Goal: Task Accomplishment & Management: Use online tool/utility

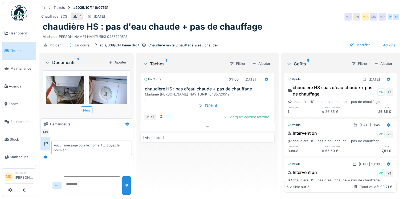
scroll to position [27, 0]
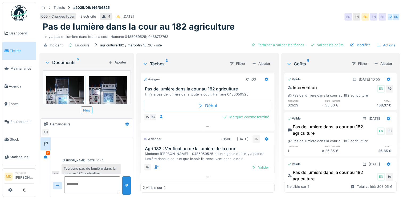
scroll to position [6, 0]
click at [43, 152] on div "2" at bounding box center [46, 156] width 10 height 13
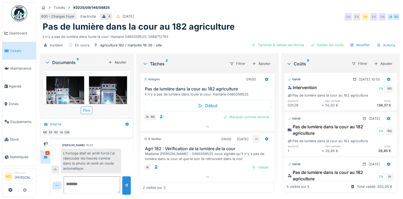
scroll to position [0, 0]
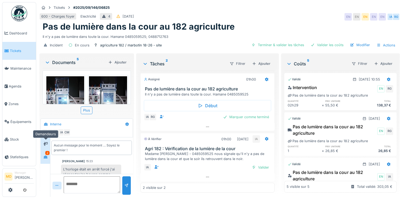
click at [45, 143] on icon at bounding box center [45, 144] width 4 height 4
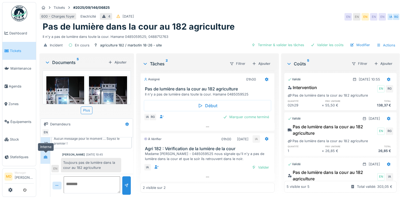
click at [47, 159] on div at bounding box center [45, 156] width 4 height 5
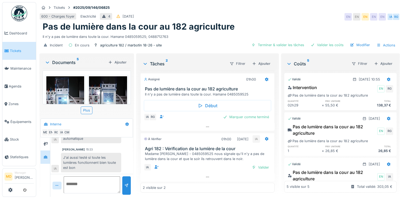
scroll to position [4, 0]
click at [260, 164] on div "Valider" at bounding box center [261, 167] width 22 height 7
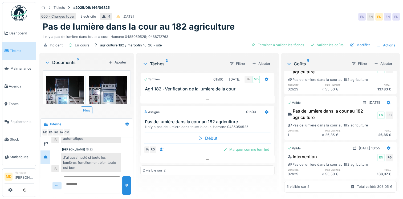
scroll to position [0, 0]
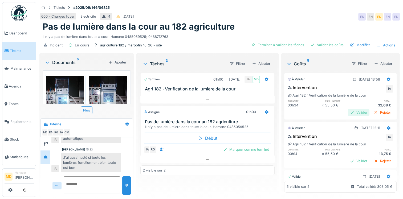
click at [349, 114] on div "Valider" at bounding box center [359, 112] width 22 height 7
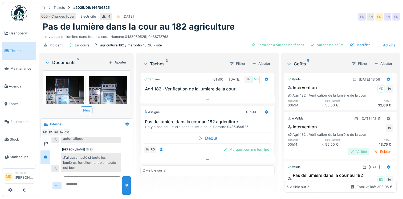
click at [348, 151] on div "Valider" at bounding box center [359, 151] width 22 height 7
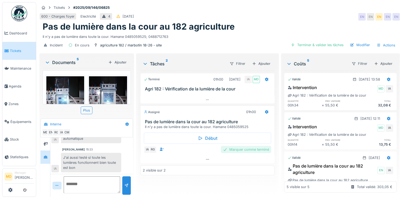
click at [238, 149] on div "Marquer comme terminé" at bounding box center [246, 149] width 50 height 7
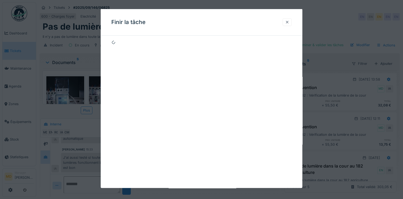
click at [290, 22] on div at bounding box center [287, 21] width 4 height 5
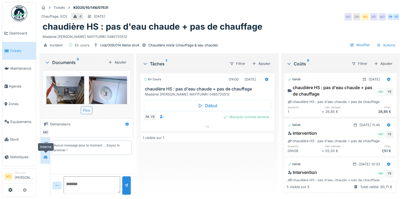
click at [45, 156] on icon at bounding box center [46, 156] width 4 height 3
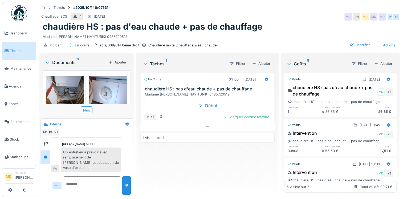
scroll to position [95, 0]
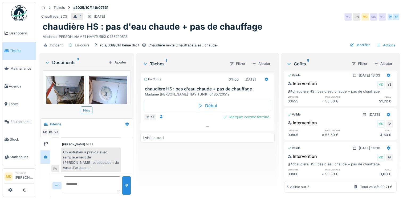
drag, startPoint x: 63, startPoint y: 147, endPoint x: 102, endPoint y: 168, distance: 44.4
click at [102, 168] on div "Aucun message pour le moment … Soyez le premier ! Yassin El aadoui 12:12 La loc…" at bounding box center [91, 136] width 83 height 78
copy div "Un entretien à prévoir avec remplacement de sonde chauffage et adaptation de va…"
click at [238, 113] on div "Marquer comme terminé" at bounding box center [246, 116] width 50 height 7
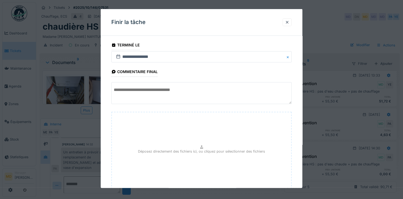
click at [178, 96] on textarea at bounding box center [201, 93] width 181 height 22
paste textarea "**********"
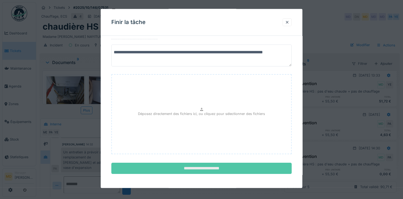
type textarea "**********"
click at [192, 166] on input "**********" at bounding box center [201, 168] width 181 height 11
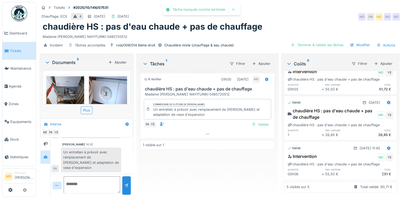
scroll to position [0, 0]
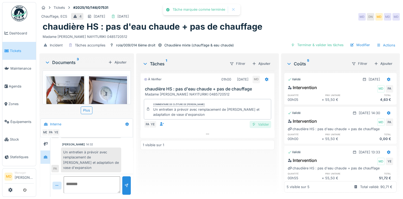
click at [257, 121] on div "Valider" at bounding box center [261, 124] width 22 height 7
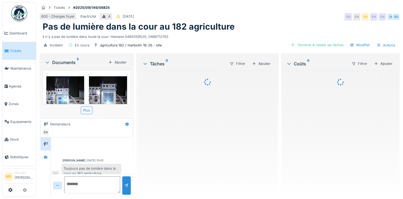
scroll to position [6, 0]
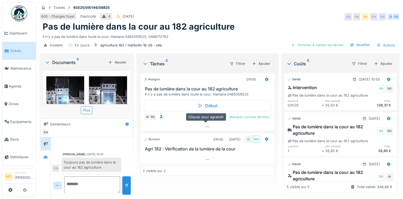
click at [208, 125] on div at bounding box center [208, 127] width 134 height 8
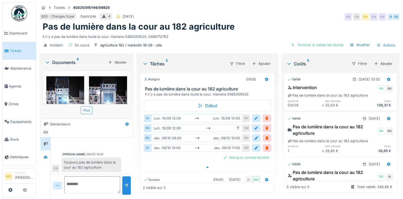
scroll to position [4, 0]
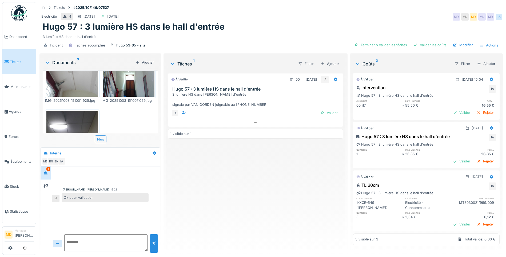
scroll to position [99, 0]
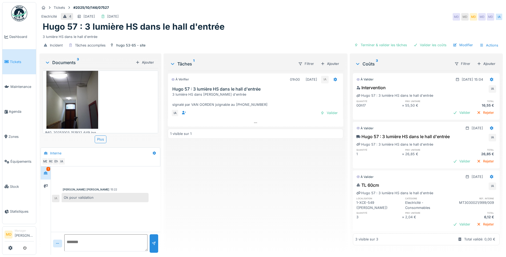
click at [52, 185] on div "[PERSON_NAME] [PERSON_NAME] 15:22 Ok pour validation IA" at bounding box center [105, 185] width 109 height 38
click at [48, 184] on icon at bounding box center [45, 186] width 4 height 4
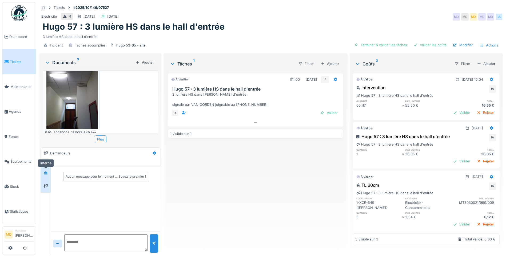
click at [47, 175] on div at bounding box center [46, 172] width 8 height 7
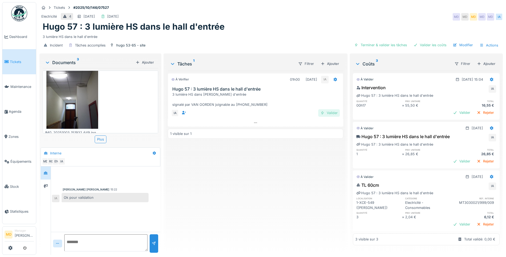
click at [326, 113] on div "Valider" at bounding box center [329, 112] width 22 height 7
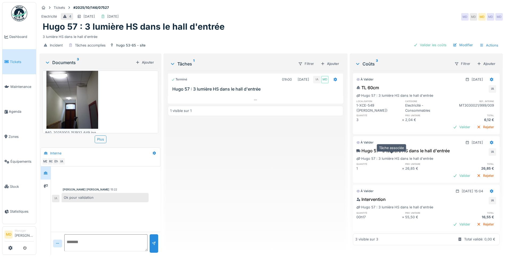
scroll to position [4, 0]
click at [453, 210] on div "Valider" at bounding box center [462, 223] width 22 height 7
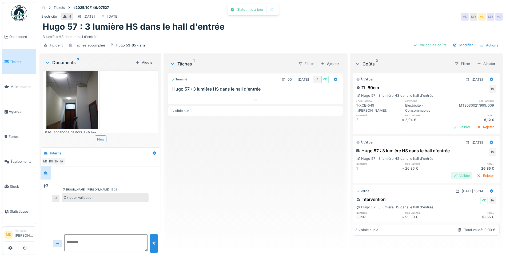
click at [453, 172] on div "Valider" at bounding box center [462, 175] width 22 height 7
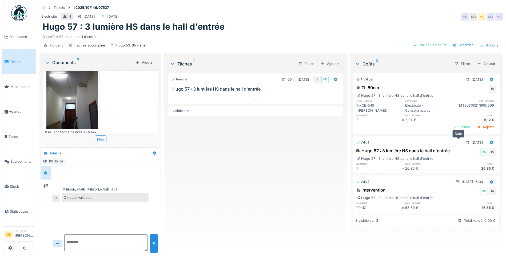
scroll to position [4, 0]
click at [451, 123] on div "Valider" at bounding box center [462, 126] width 22 height 7
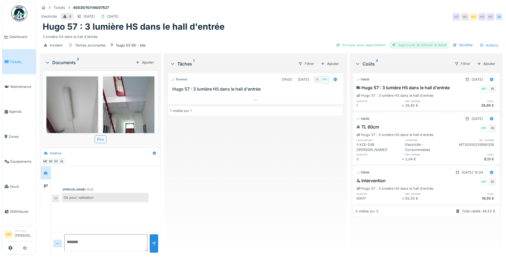
click at [405, 46] on div "Approuver et clôturer le ticket" at bounding box center [419, 44] width 59 height 7
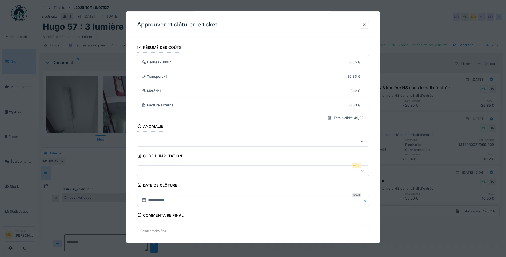
click at [157, 171] on div at bounding box center [239, 170] width 200 height 6
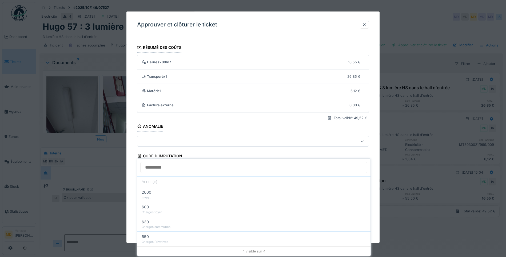
scroll to position [35, 0]
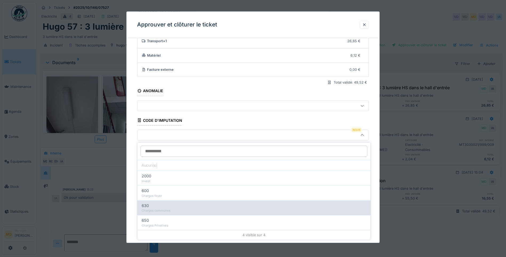
click at [165, 208] on div "630" at bounding box center [254, 205] width 225 height 6
type input "***"
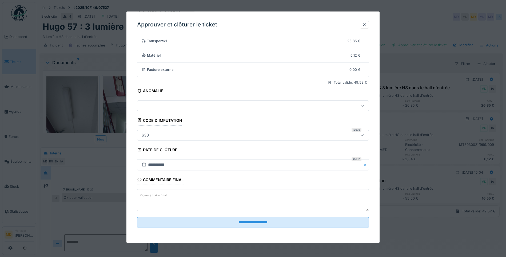
click at [239, 229] on fieldset "**********" at bounding box center [253, 119] width 232 height 225
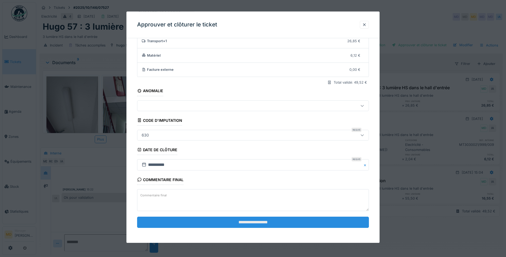
click at [239, 225] on input "**********" at bounding box center [253, 221] width 232 height 11
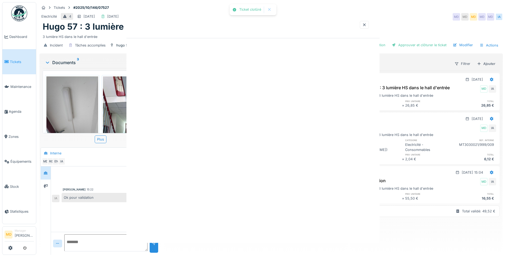
scroll to position [0, 0]
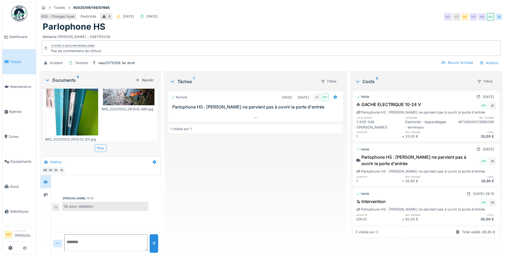
scroll to position [29, 0]
click at [42, 194] on div at bounding box center [46, 194] width 8 height 7
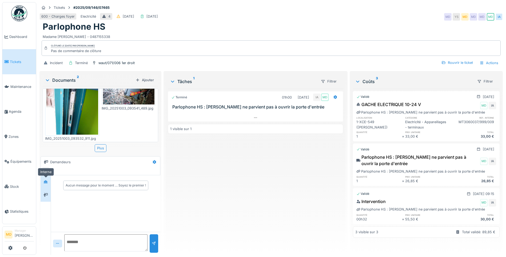
click at [46, 181] on icon at bounding box center [46, 181] width 4 height 3
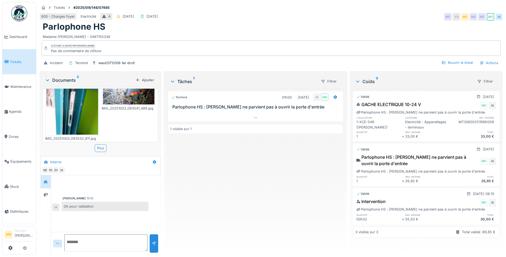
scroll to position [0, 0]
